Goal: Transaction & Acquisition: Purchase product/service

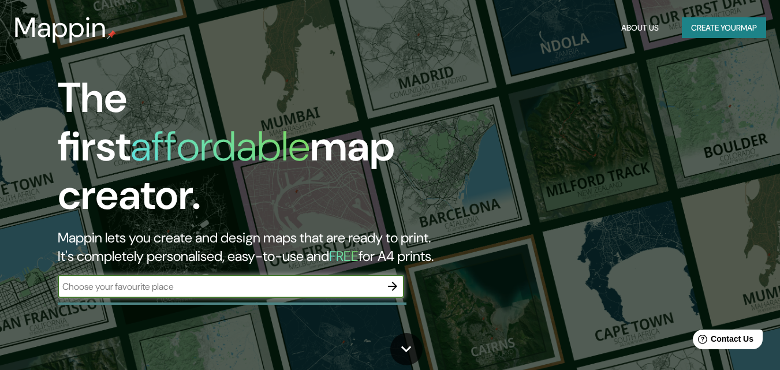
click at [719, 24] on button "Create your map" at bounding box center [724, 27] width 84 height 21
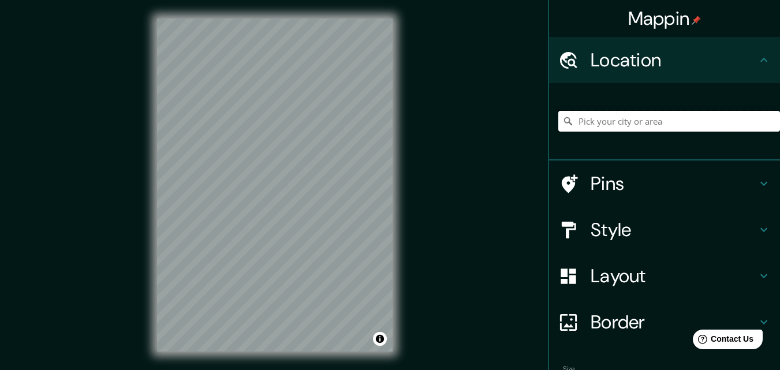
click at [618, 120] on input "Pick your city or area" at bounding box center [669, 121] width 222 height 21
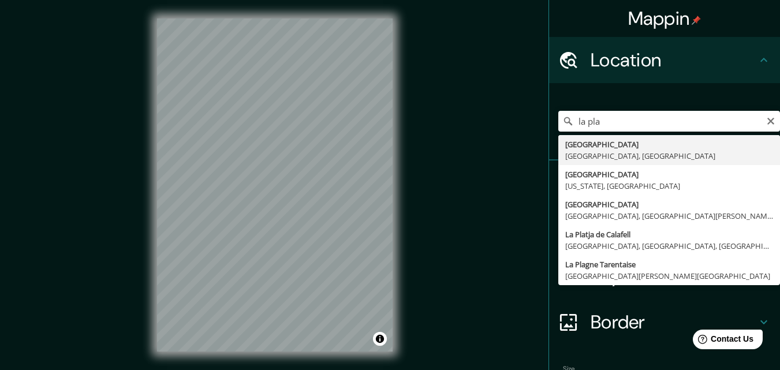
type input "[GEOGRAPHIC_DATA], [GEOGRAPHIC_DATA], [GEOGRAPHIC_DATA]"
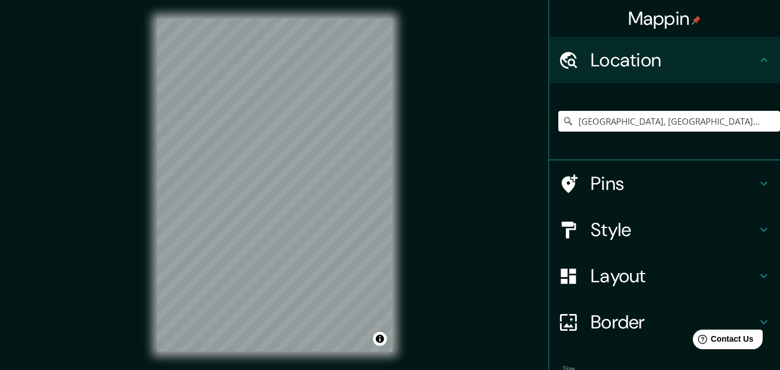
click at [757, 228] on icon at bounding box center [764, 230] width 14 height 14
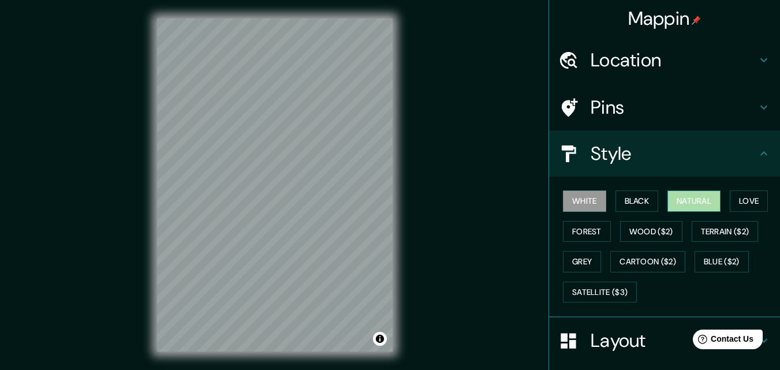
click at [690, 204] on button "Natural" at bounding box center [693, 201] width 53 height 21
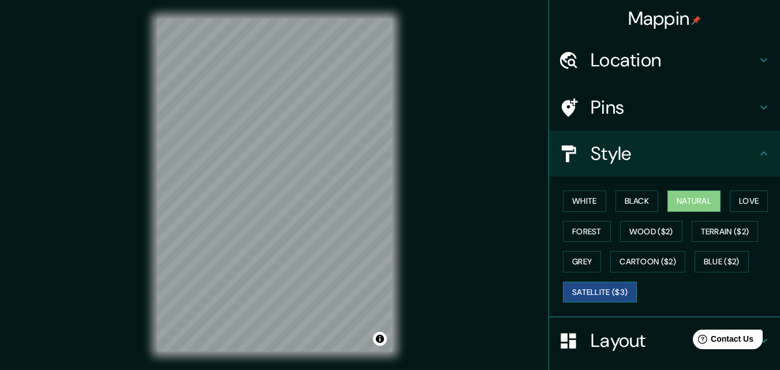
click at [615, 299] on button "Satellite ($3)" at bounding box center [600, 292] width 74 height 21
click at [93, 369] on html "Mappin Location [GEOGRAPHIC_DATA], [GEOGRAPHIC_DATA], [GEOGRAPHIC_DATA] Pins St…" at bounding box center [390, 185] width 780 height 370
